Goal: Information Seeking & Learning: Learn about a topic

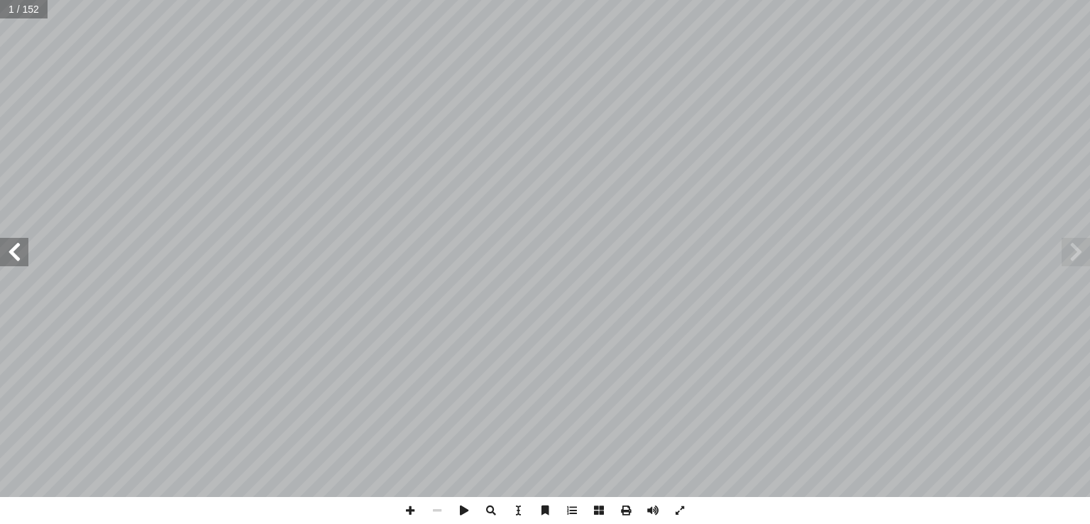
click at [17, 251] on span at bounding box center [14, 252] width 28 height 28
click at [15, 256] on span at bounding box center [14, 252] width 28 height 28
click at [404, 509] on span at bounding box center [410, 510] width 27 height 27
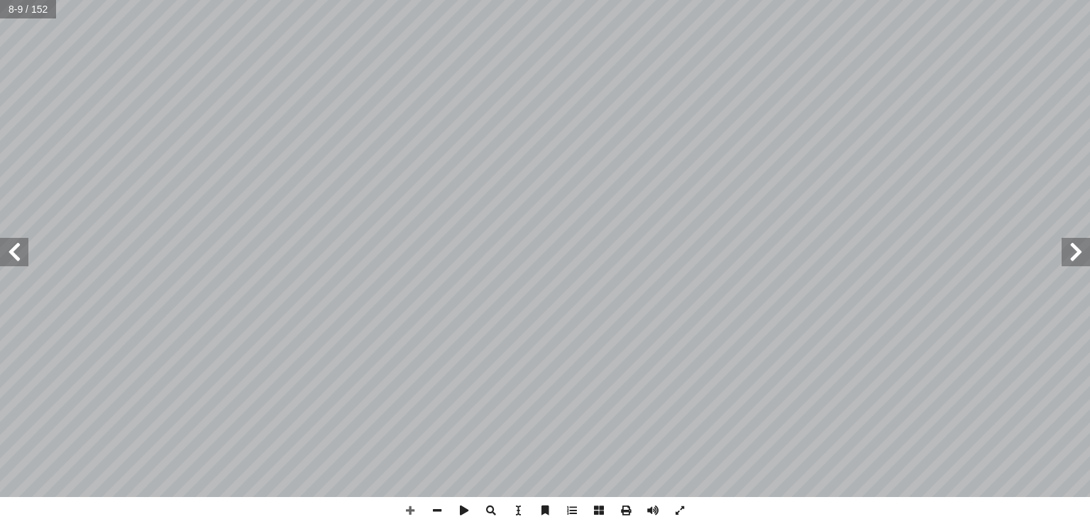
click at [6, 258] on span at bounding box center [14, 252] width 28 height 28
click at [1082, 255] on span at bounding box center [1076, 252] width 28 height 28
click at [16, 252] on span at bounding box center [14, 252] width 28 height 28
click at [412, 512] on span at bounding box center [410, 510] width 27 height 27
